Goal: Book appointment/travel/reservation

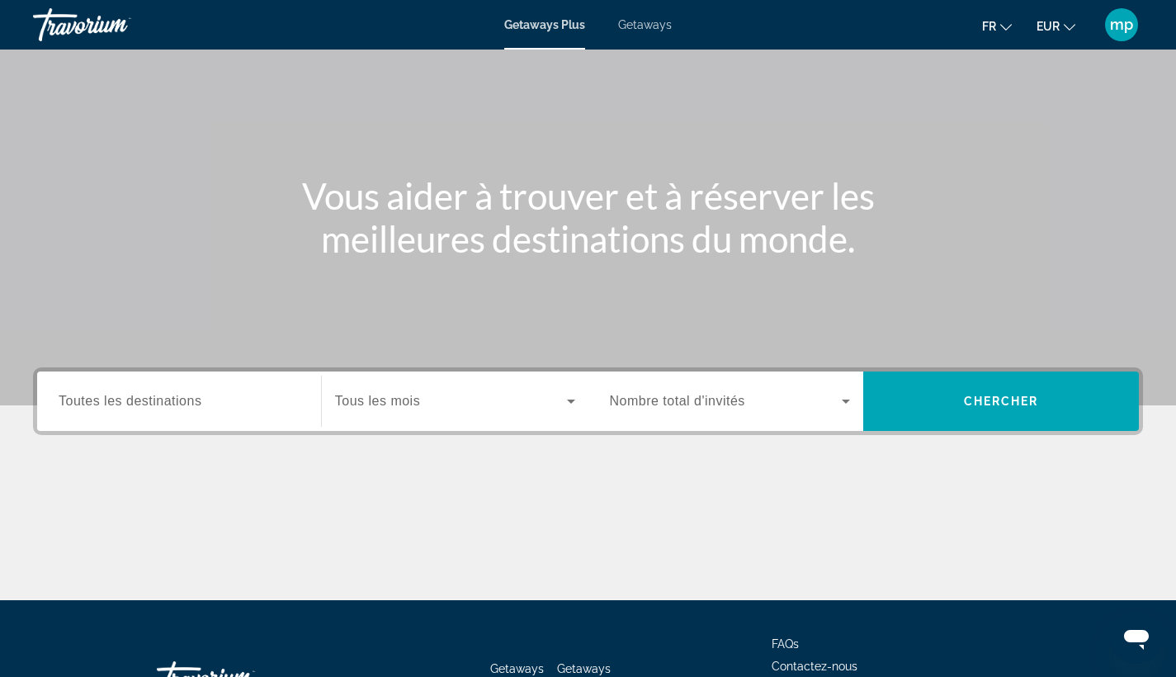
scroll to position [63, 0]
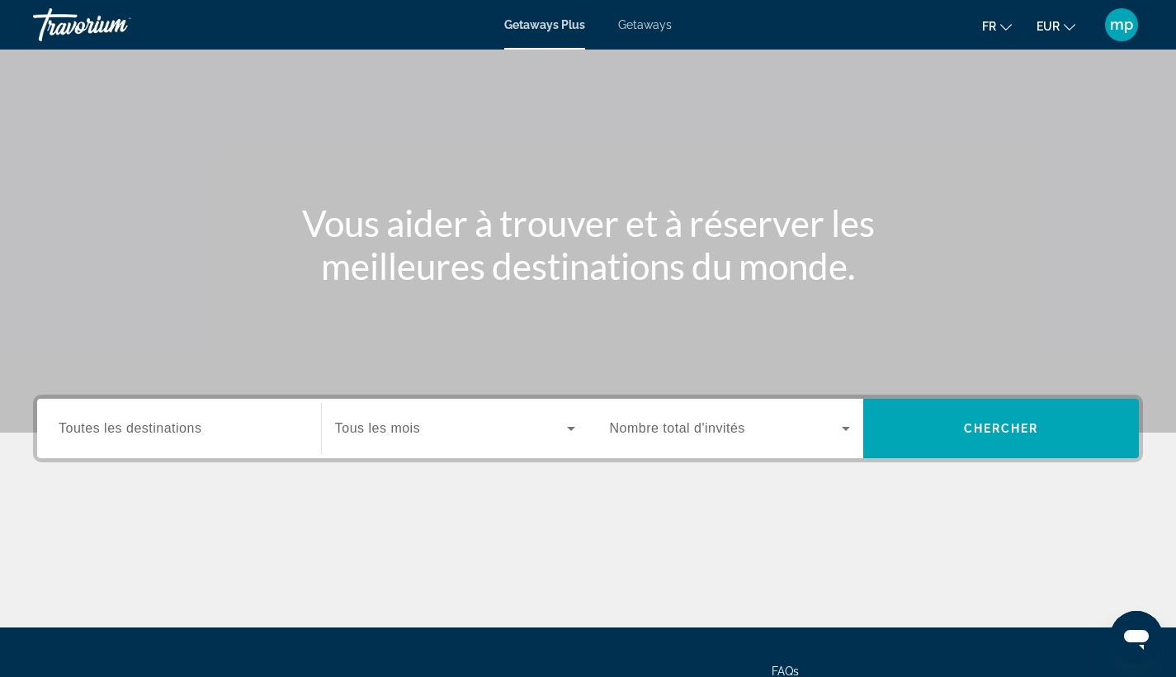
click at [626, 31] on span "Getaways" at bounding box center [645, 24] width 54 height 13
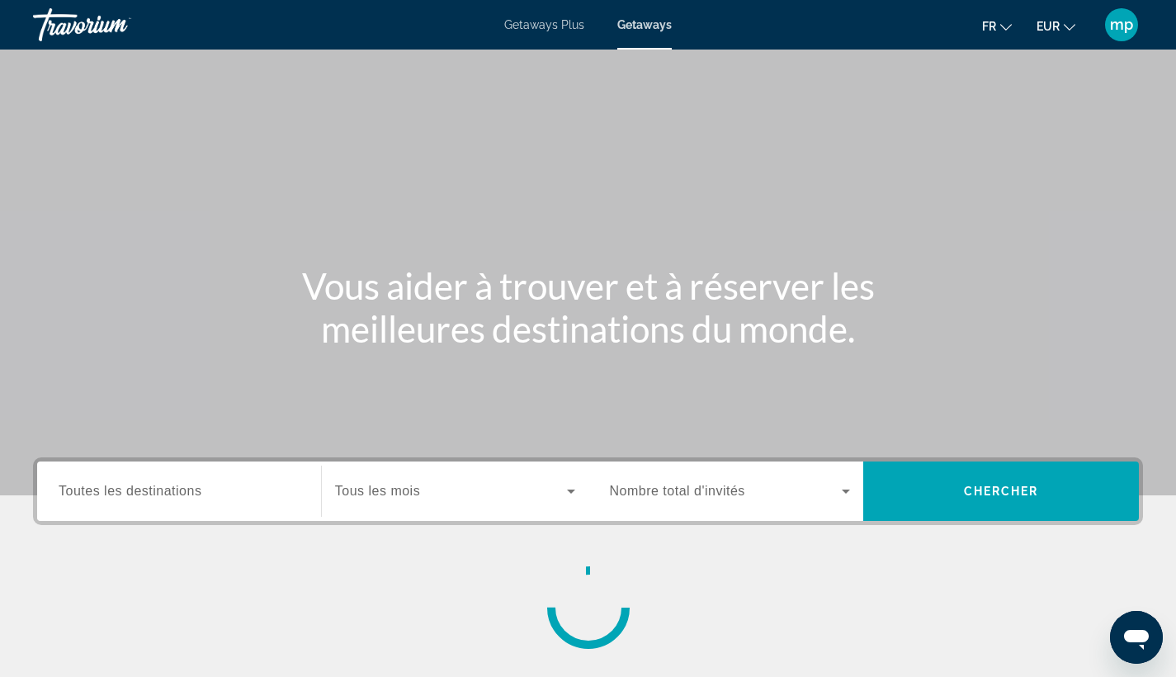
click at [171, 503] on div "Search widget" at bounding box center [179, 491] width 241 height 47
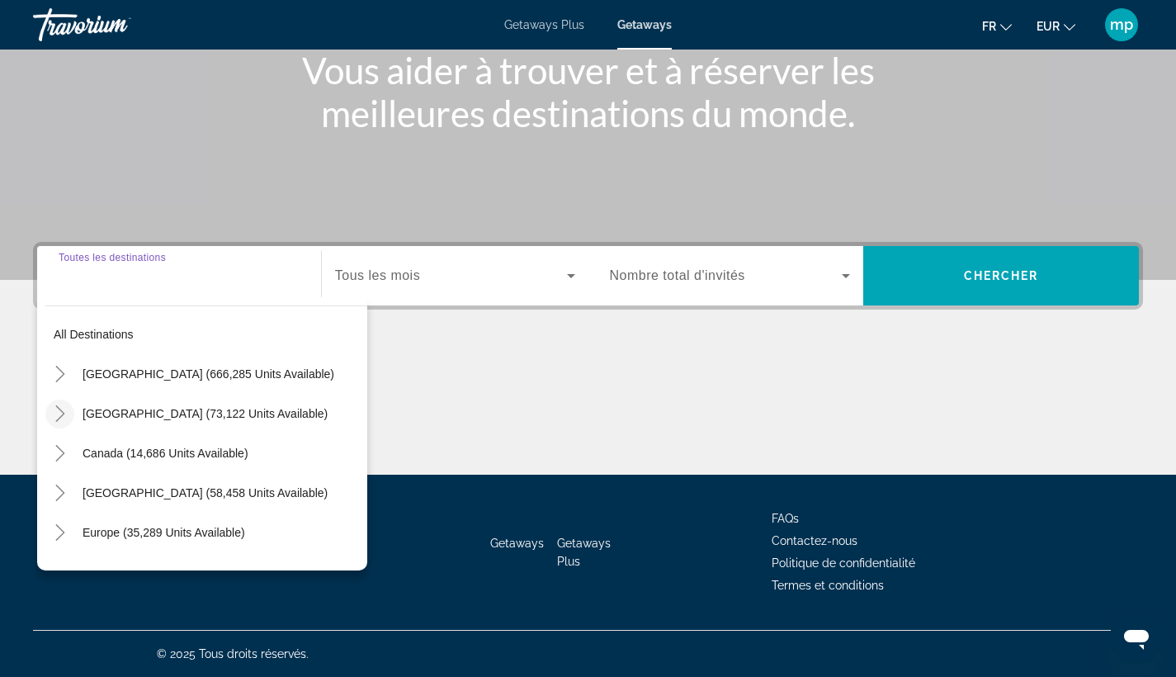
click at [64, 417] on icon "Toggle Mexico (73,122 units available)" at bounding box center [60, 413] width 17 height 17
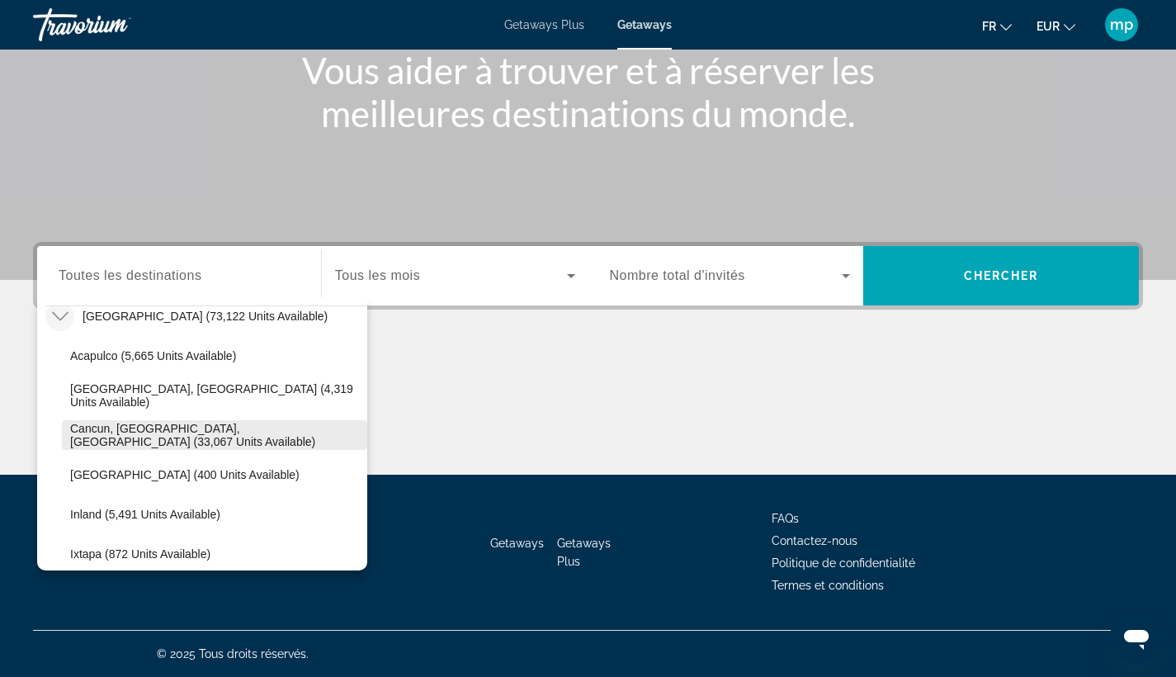
scroll to position [61, 0]
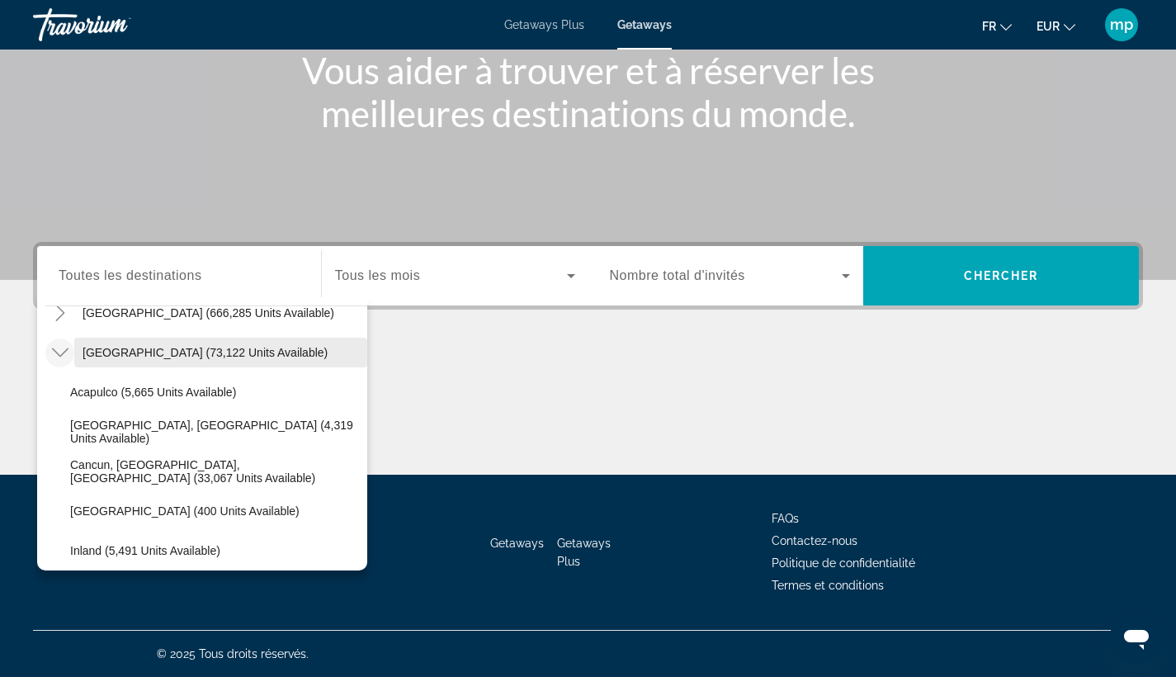
click at [121, 362] on span "Search widget" at bounding box center [220, 353] width 293 height 40
type input "**********"
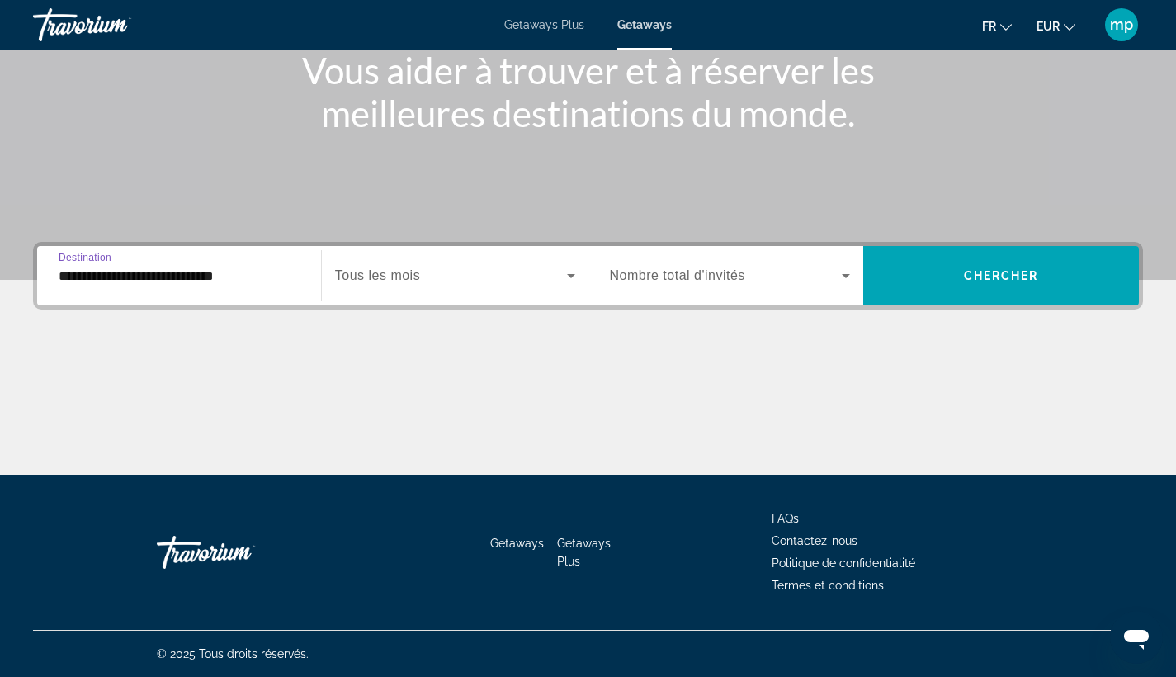
click at [409, 267] on span "Search widget" at bounding box center [451, 276] width 232 height 20
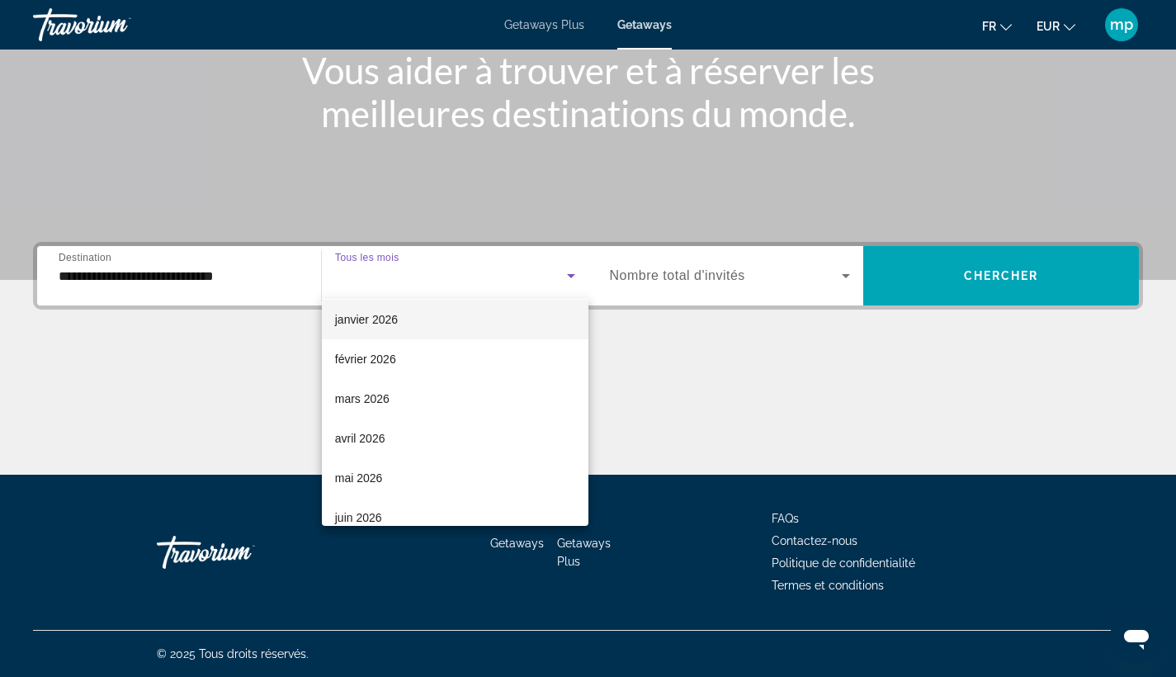
scroll to position [215, 0]
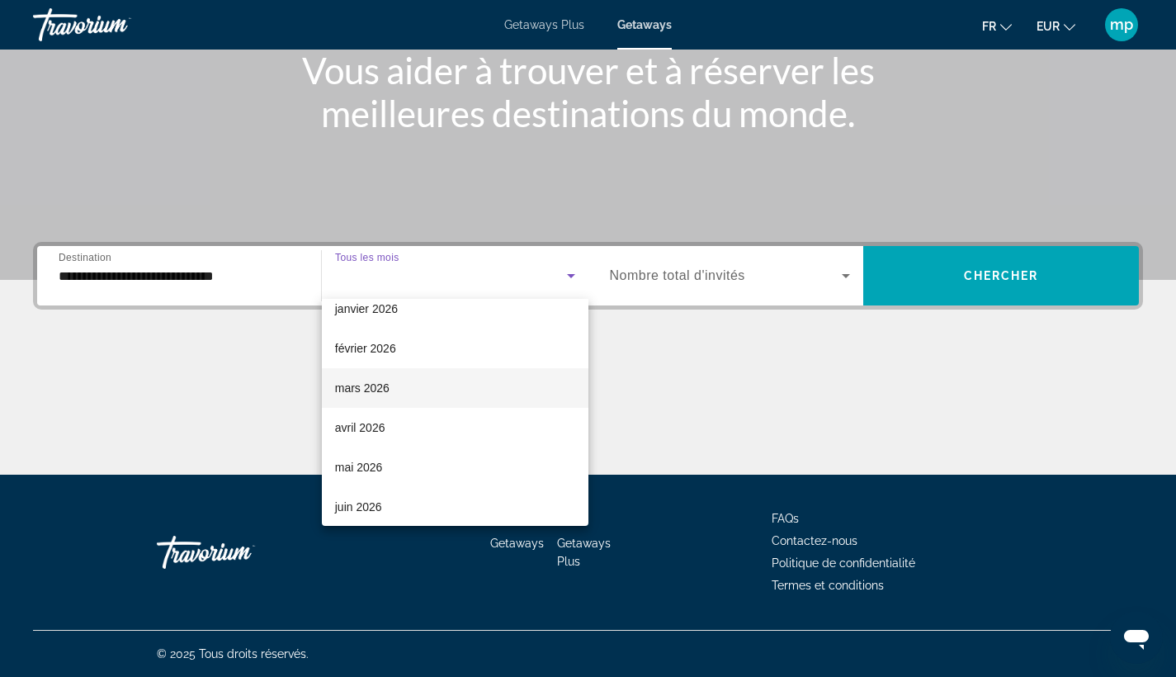
click at [418, 397] on mat-option "mars 2026" at bounding box center [455, 388] width 267 height 40
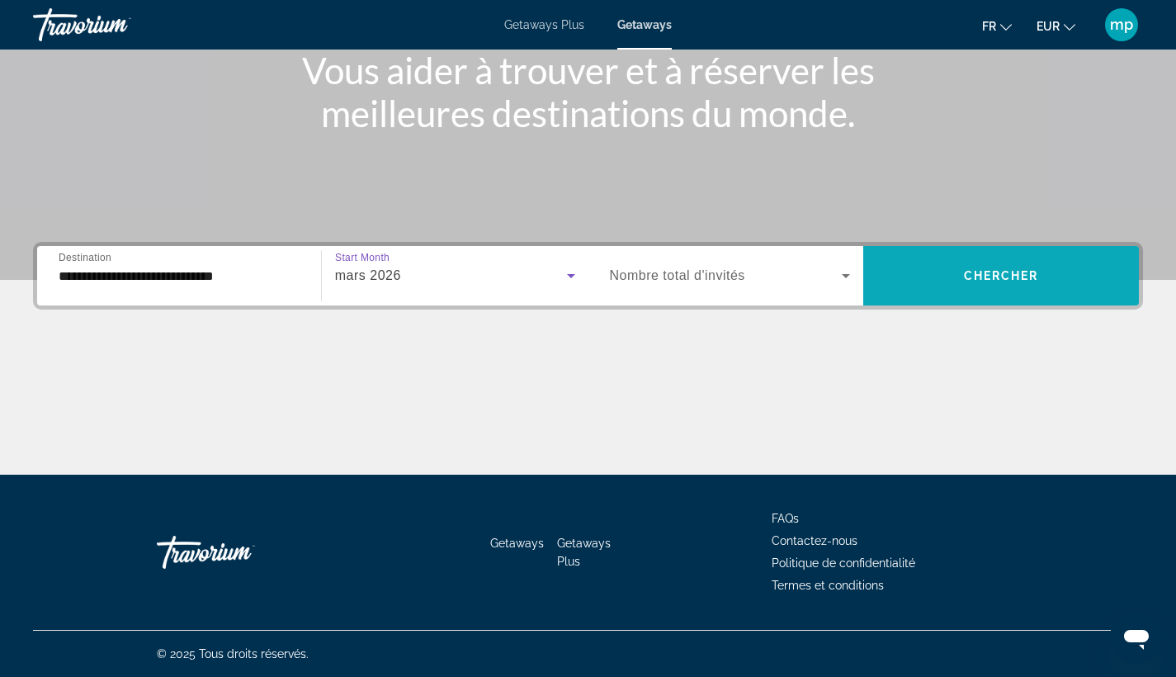
click at [969, 283] on span "Search widget" at bounding box center [1001, 276] width 276 height 40
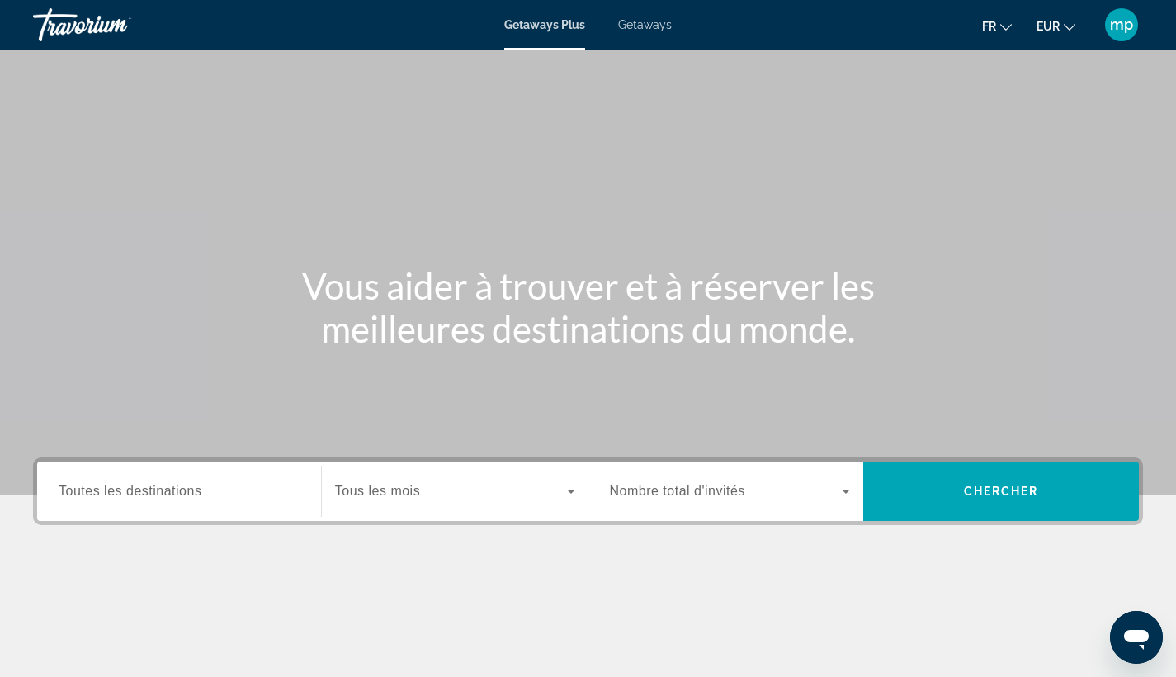
click at [649, 27] on span "Getaways" at bounding box center [645, 24] width 54 height 13
click at [183, 495] on span "Toutes les destinations" at bounding box center [130, 491] width 143 height 14
click at [183, 495] on input "Destination Toutes les destinations" at bounding box center [179, 492] width 241 height 20
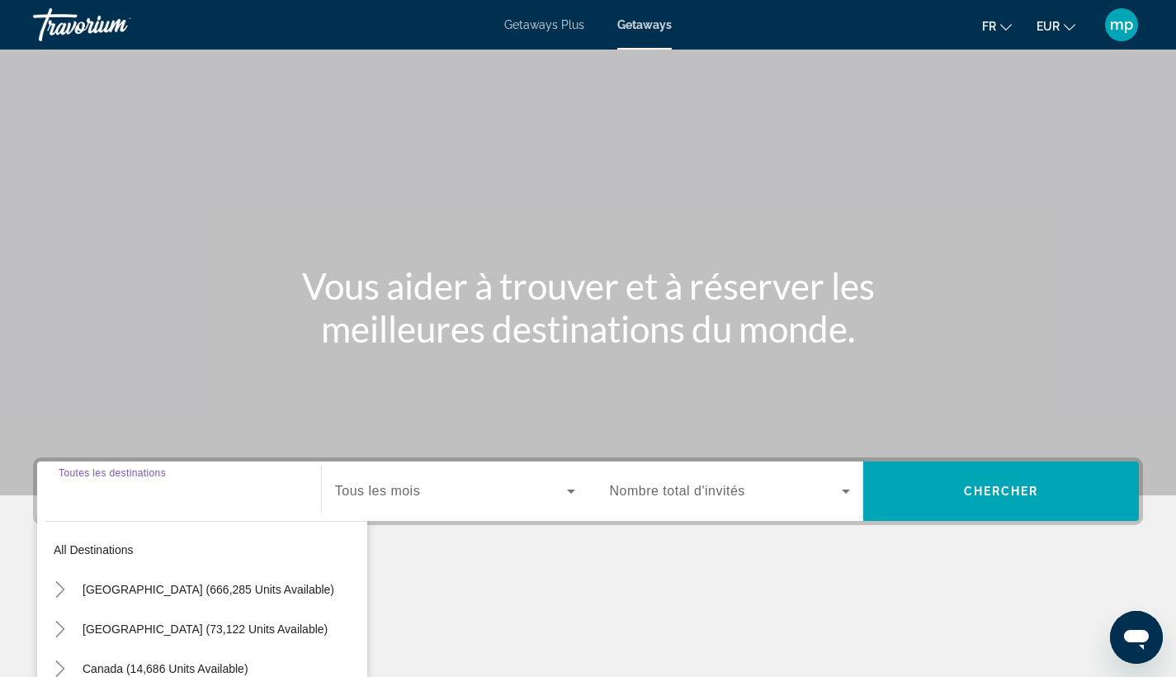
scroll to position [215, 0]
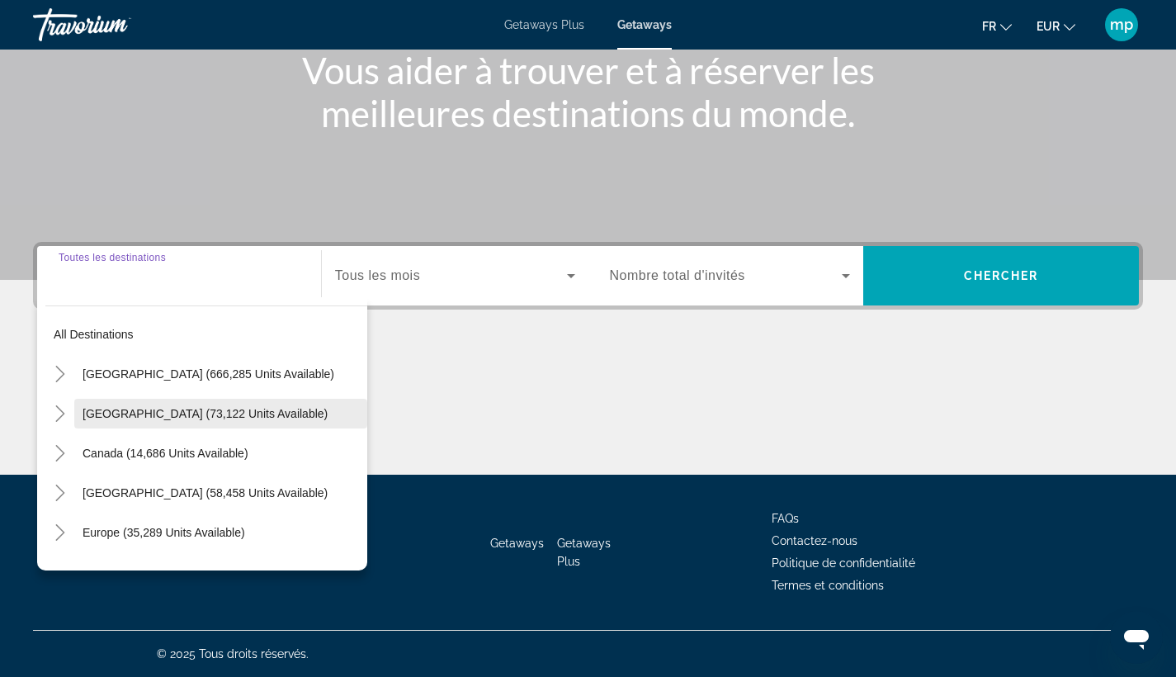
click at [113, 408] on span "[GEOGRAPHIC_DATA] (73,122 units available)" at bounding box center [205, 413] width 245 height 13
type input "**********"
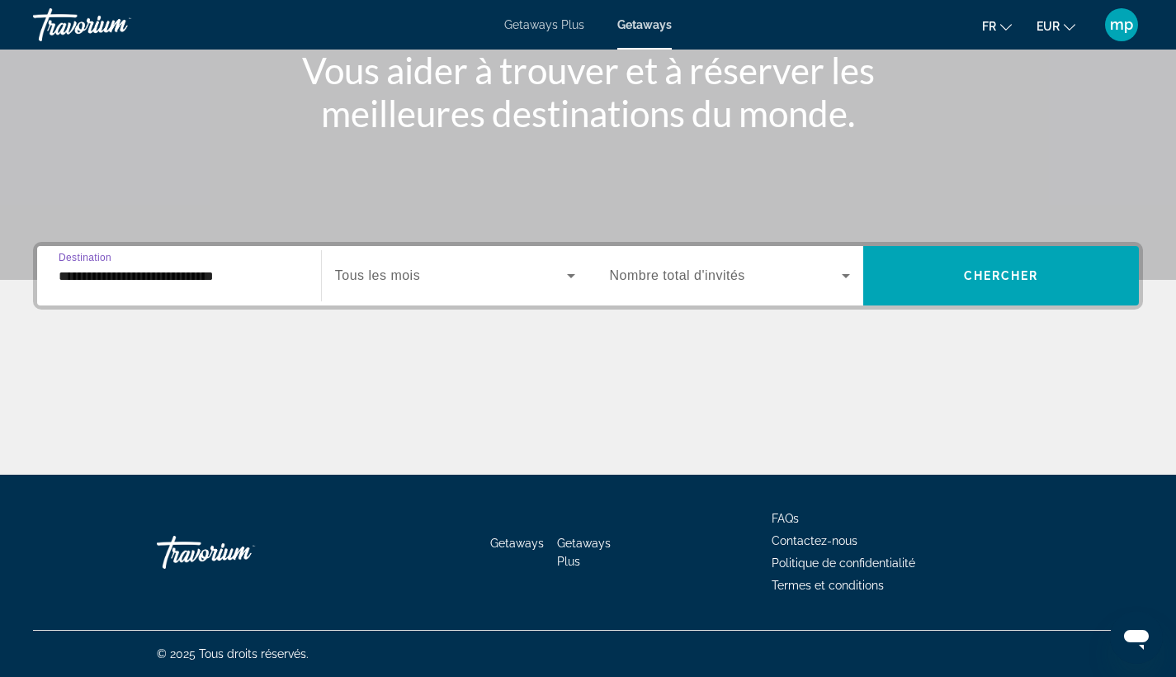
click at [381, 267] on span "Search widget" at bounding box center [451, 276] width 232 height 20
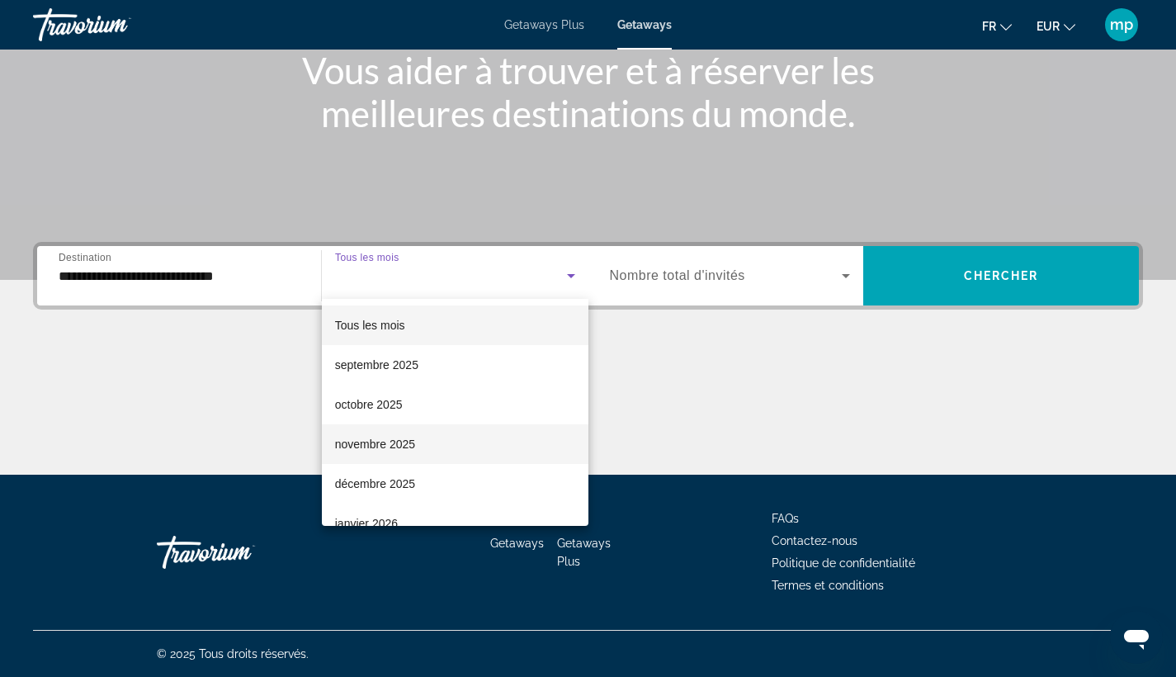
click at [386, 434] on span "novembre 2025" at bounding box center [375, 444] width 80 height 20
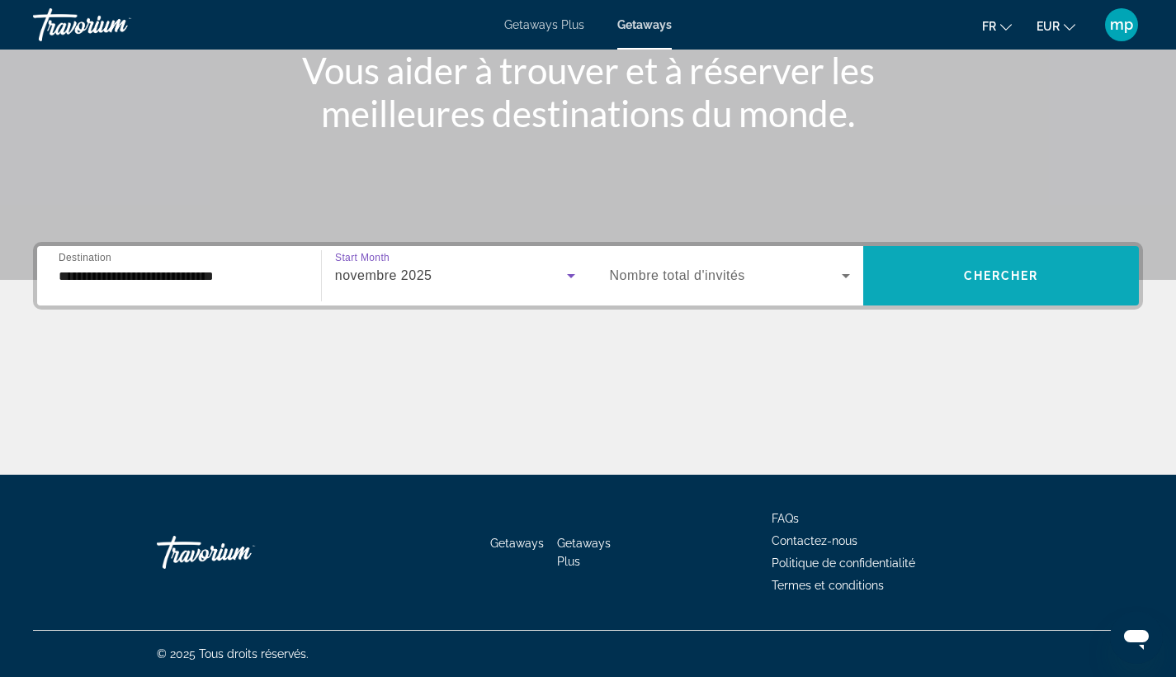
click at [1024, 257] on span "Search widget" at bounding box center [1001, 276] width 276 height 40
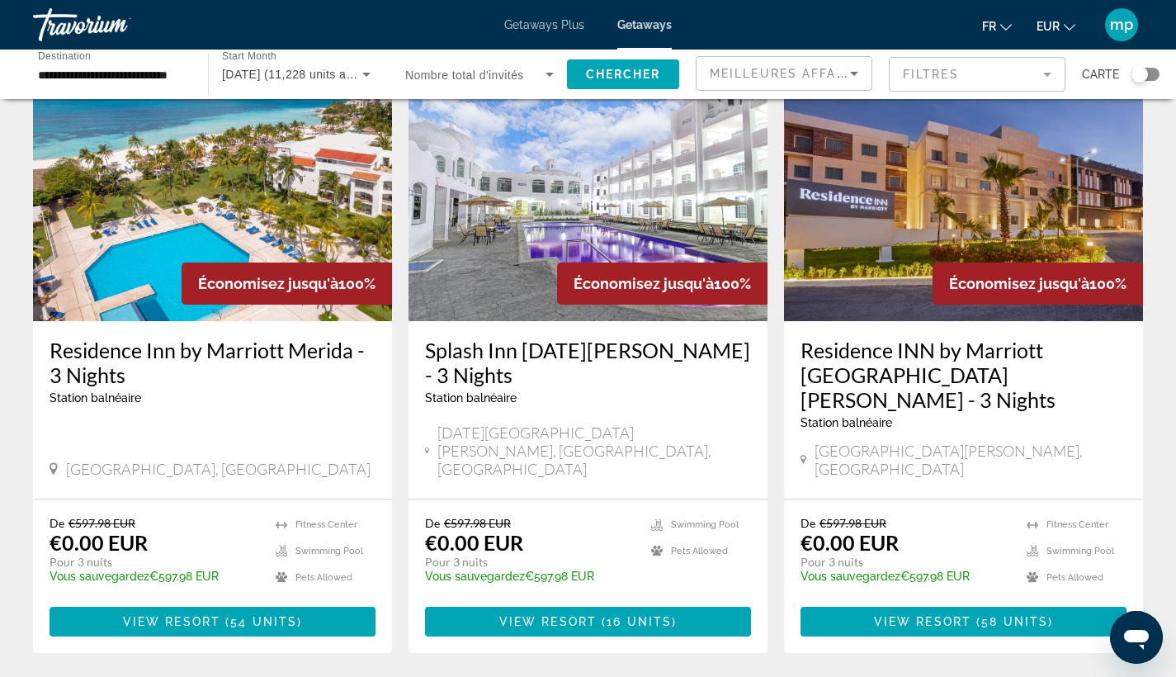
scroll to position [1865, 0]
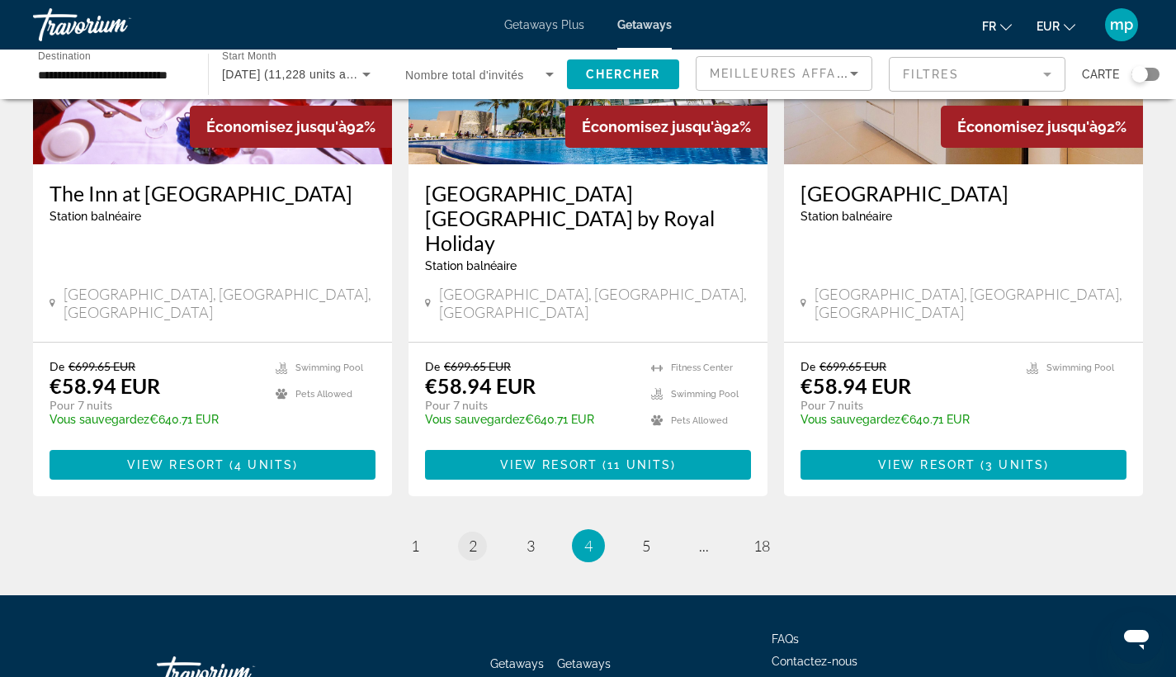
scroll to position [2068, 0]
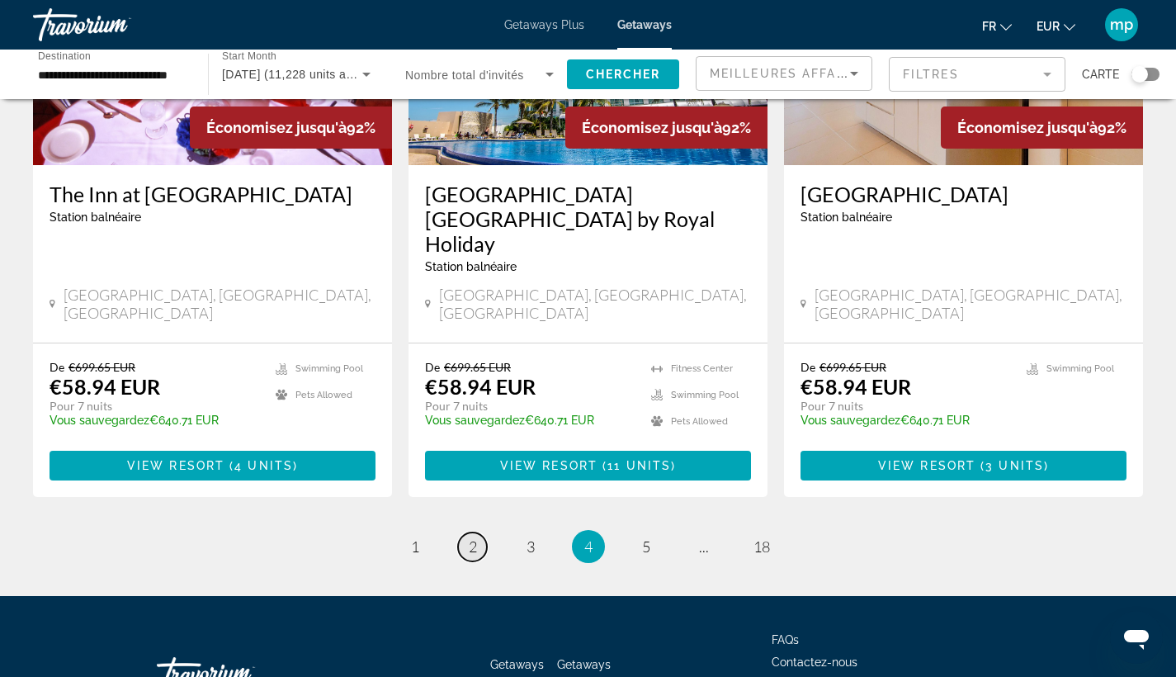
click at [484, 532] on link "page 2" at bounding box center [472, 546] width 29 height 29
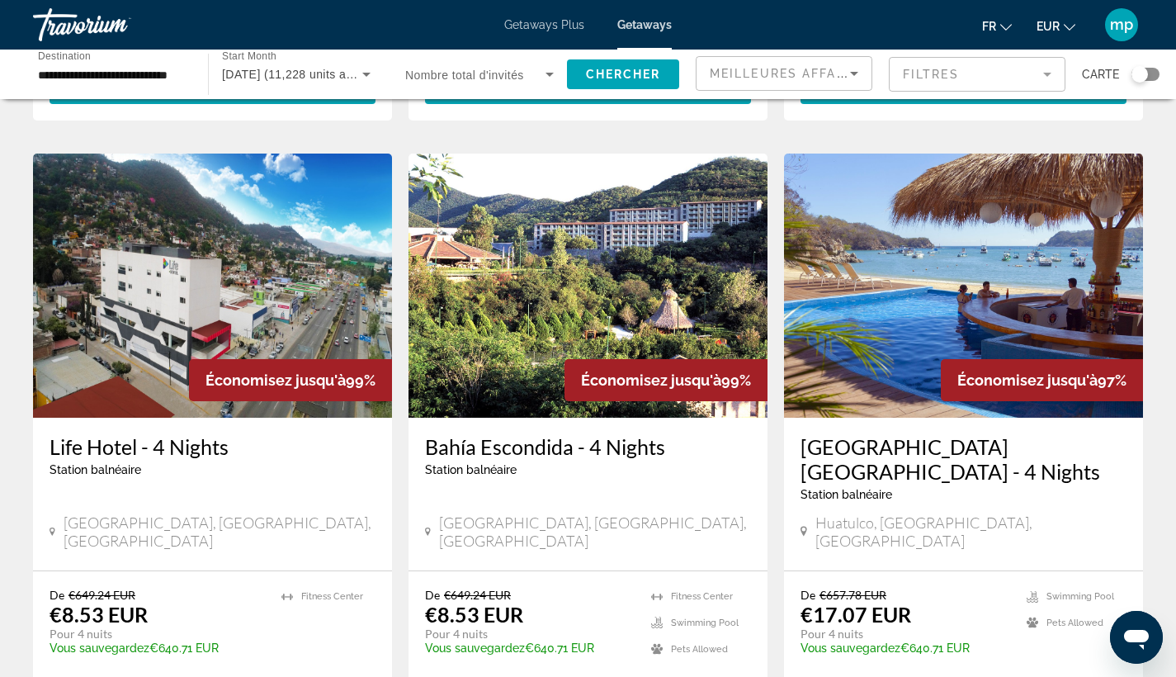
scroll to position [1842, 0]
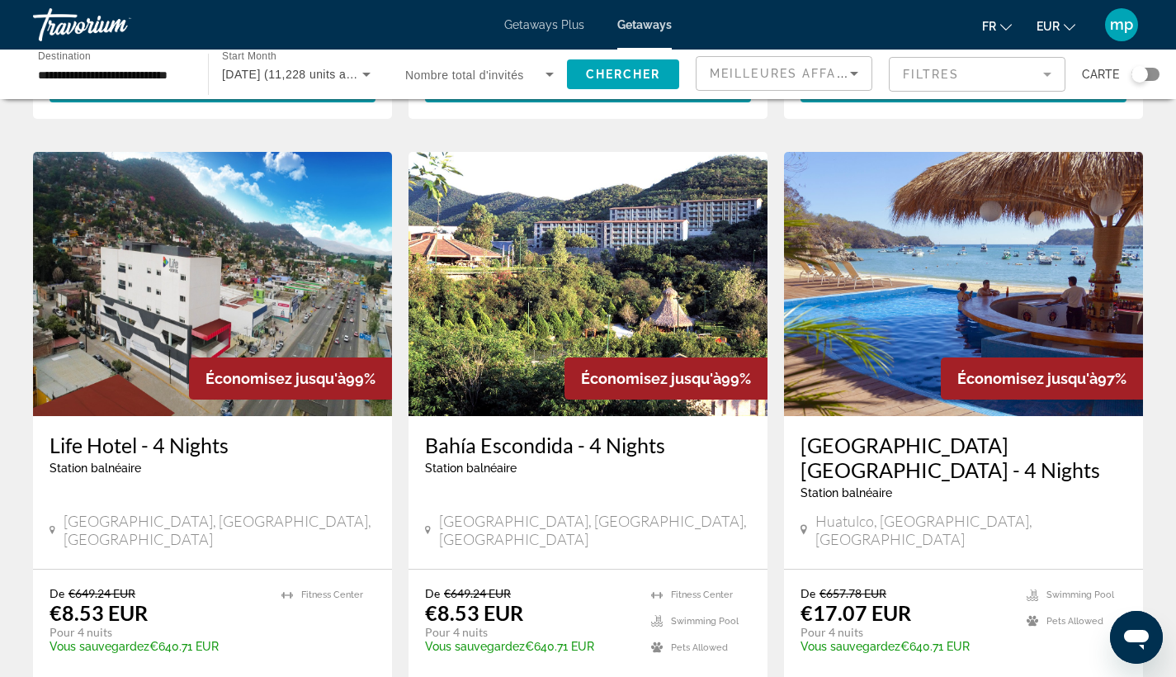
click at [852, 432] on h3 "[GEOGRAPHIC_DATA] [GEOGRAPHIC_DATA] - 4 Nights" at bounding box center [963, 457] width 326 height 50
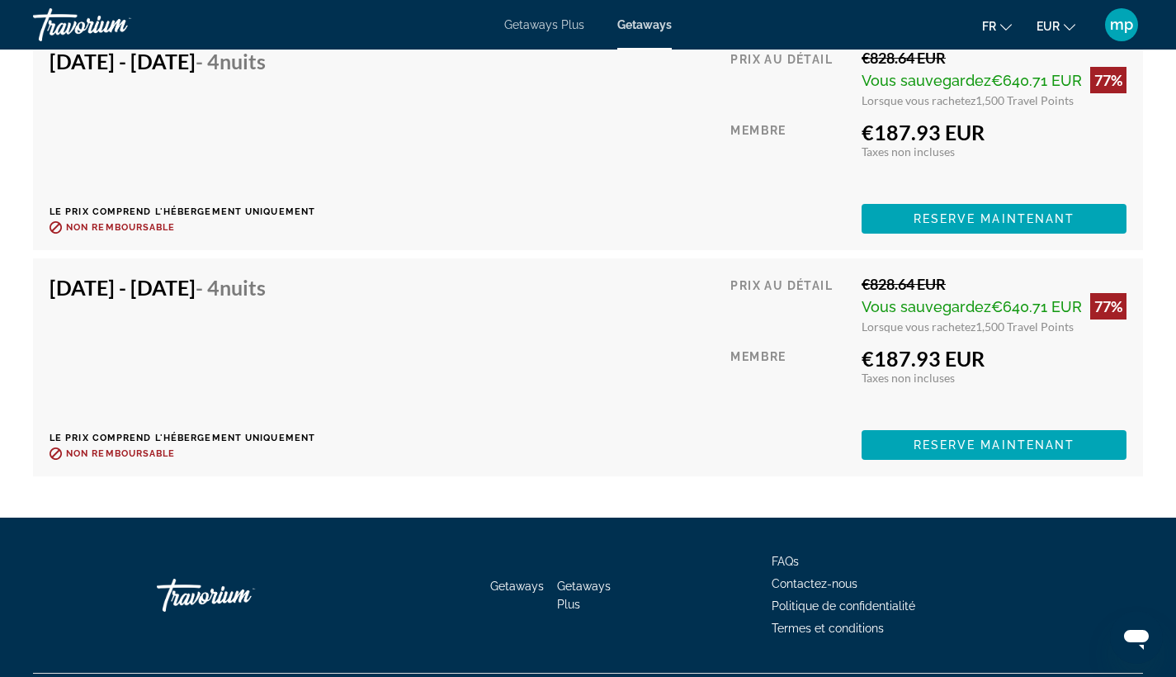
scroll to position [4946, 0]
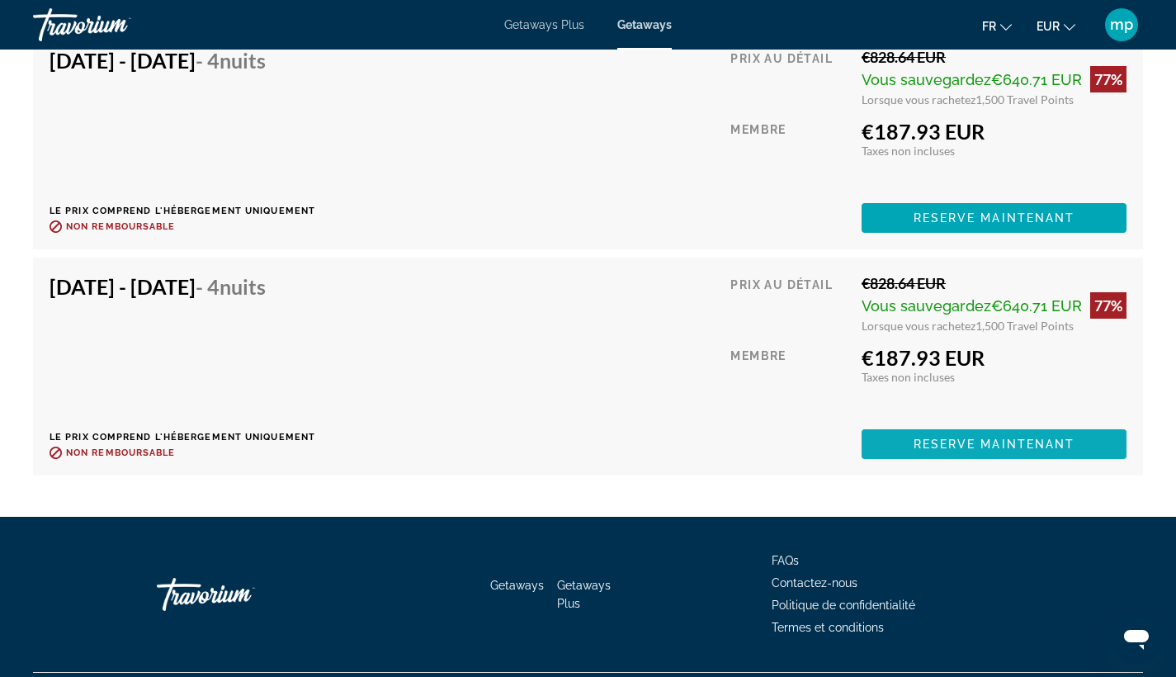
click at [969, 431] on span "Main content" at bounding box center [993, 444] width 265 height 40
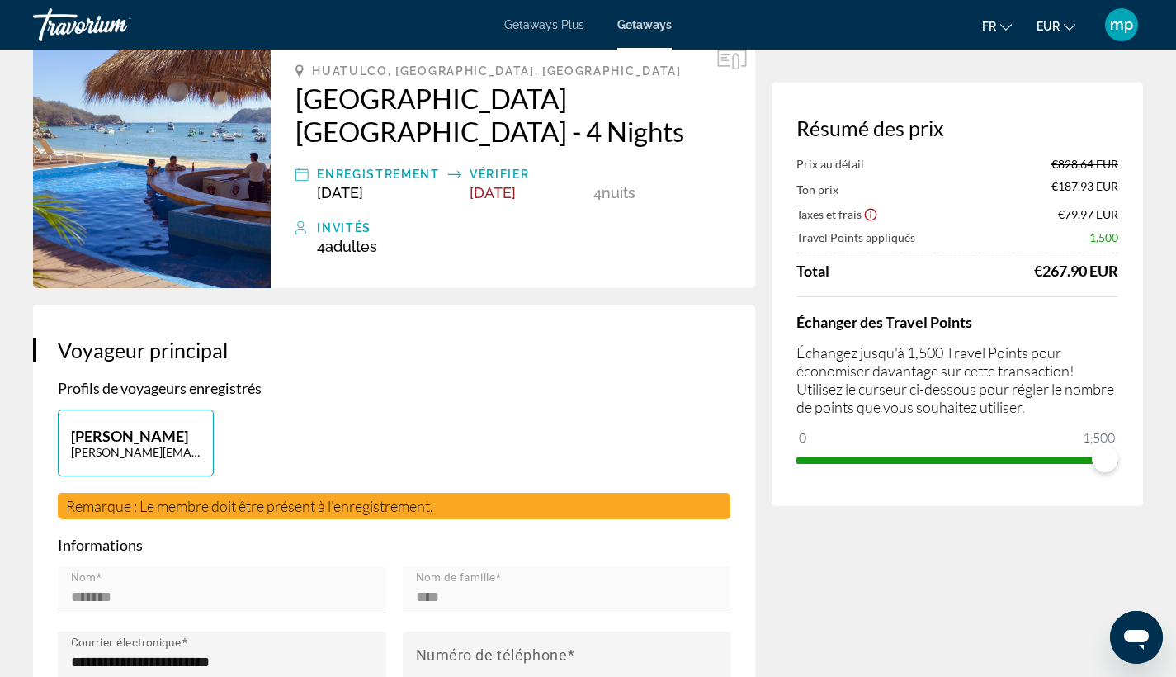
scroll to position [106, 0]
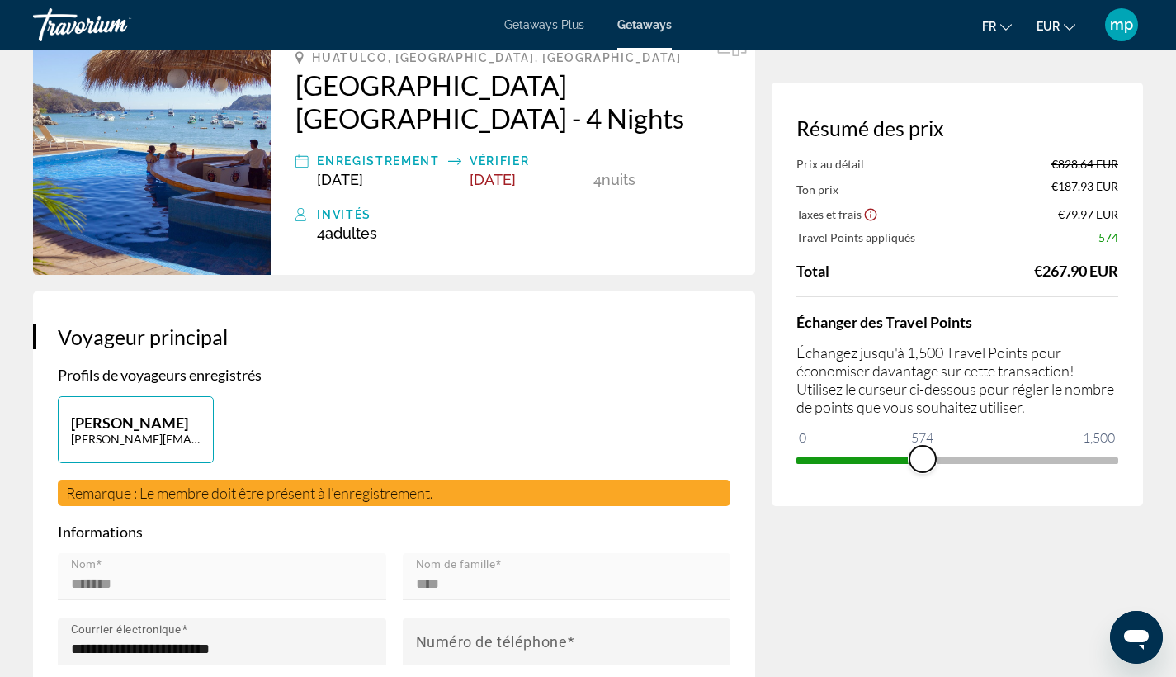
drag, startPoint x: 1111, startPoint y: 466, endPoint x: 921, endPoint y: 486, distance: 190.8
click at [921, 486] on div "Résumé des prix Prix au détail €828.64 EUR Ton prix €187.93 EUR Taxes et frais …" at bounding box center [957, 294] width 371 height 423
